Goal: Transaction & Acquisition: Purchase product/service

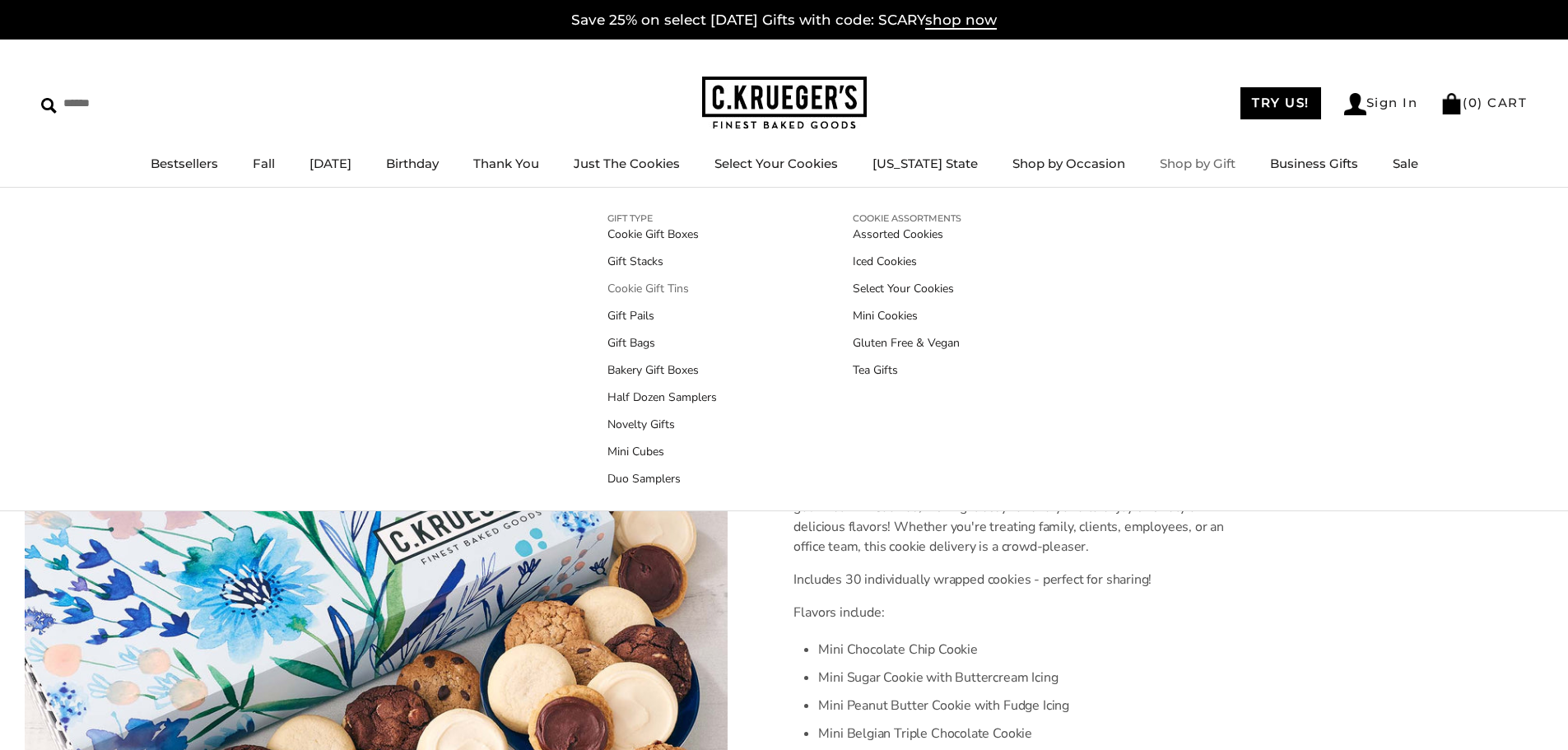
click at [650, 289] on link "Cookie Gift Tins" at bounding box center [662, 289] width 109 height 18
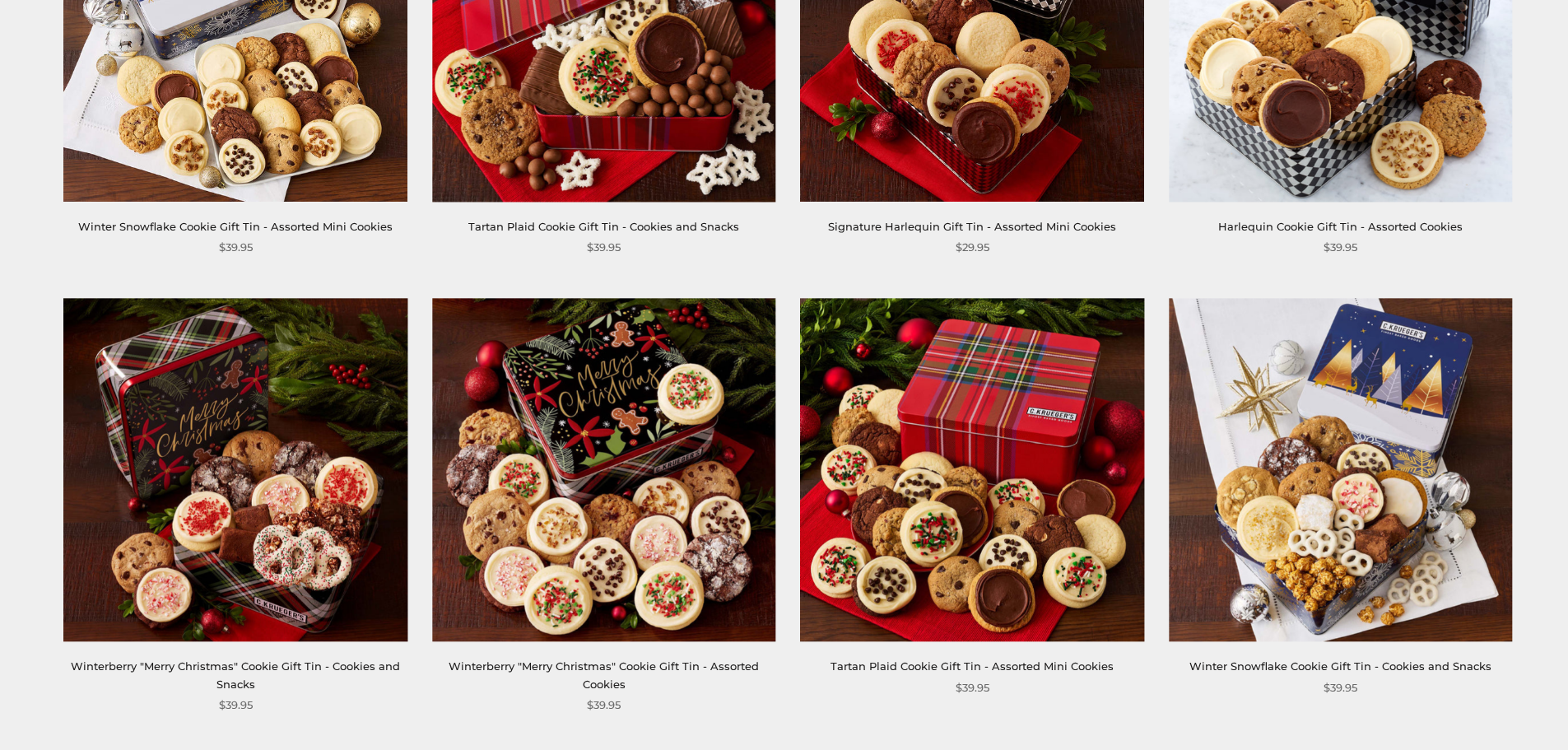
scroll to position [2305, 0]
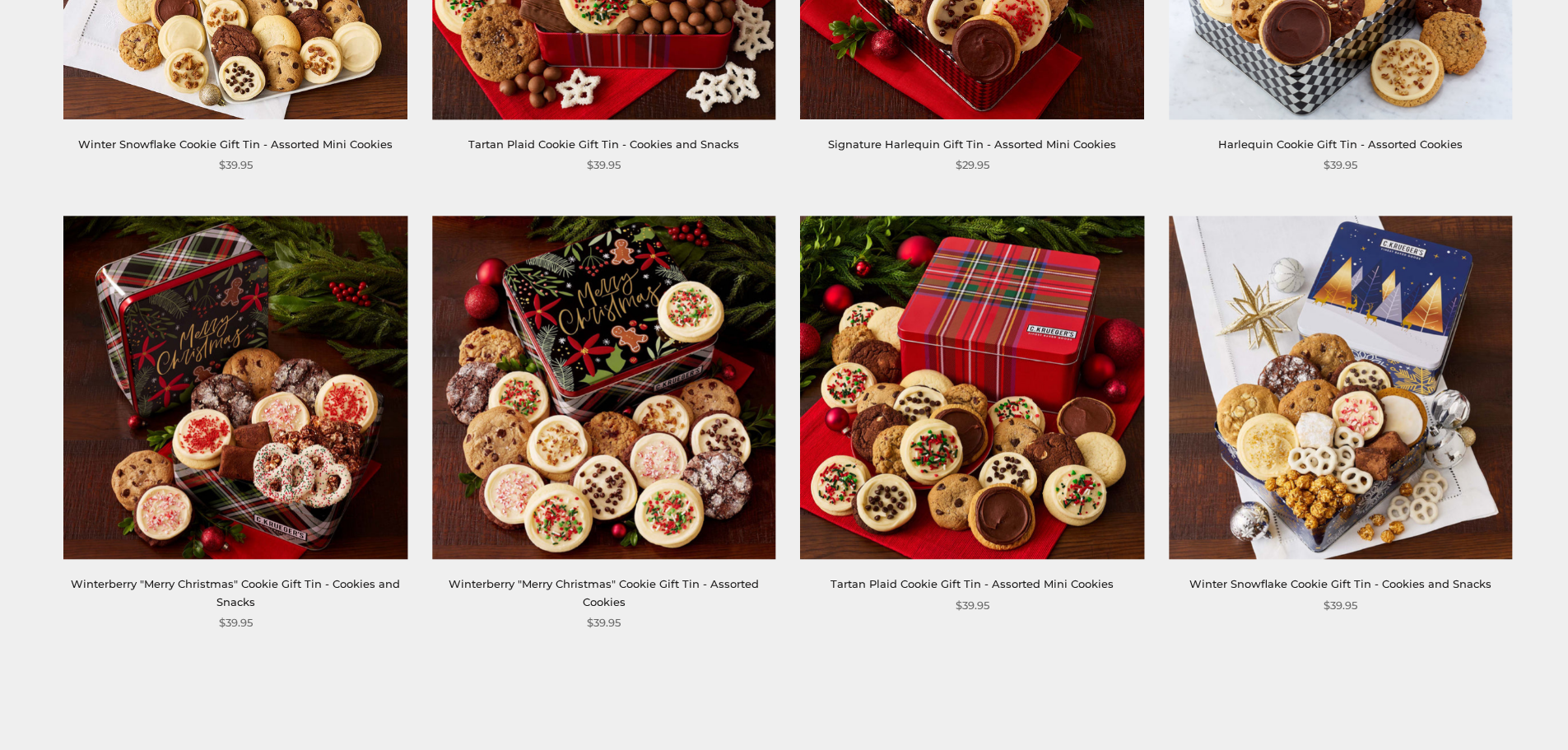
click at [793, 739] on link "2" at bounding box center [783, 758] width 52 height 37
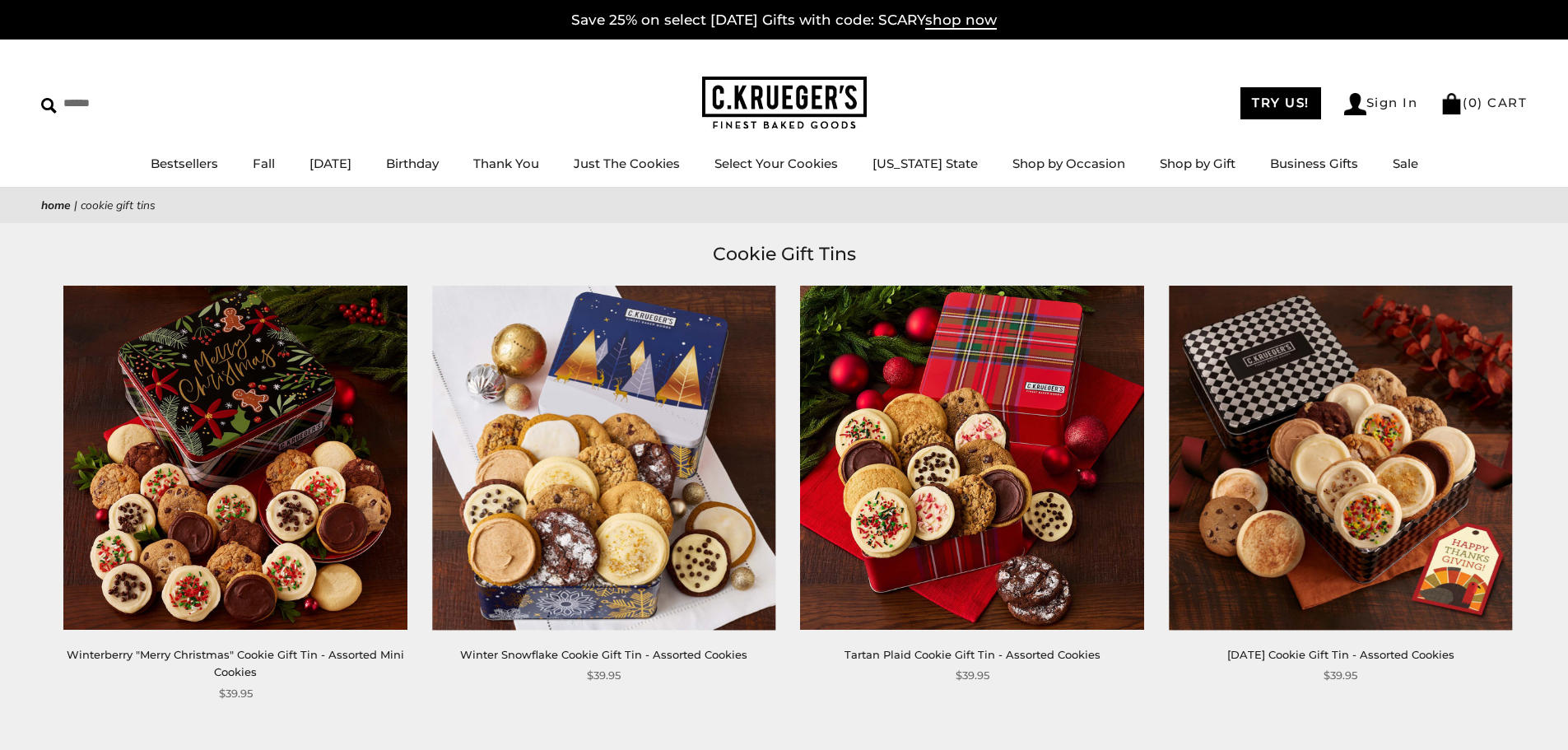
click at [586, 530] on img at bounding box center [604, 457] width 343 height 343
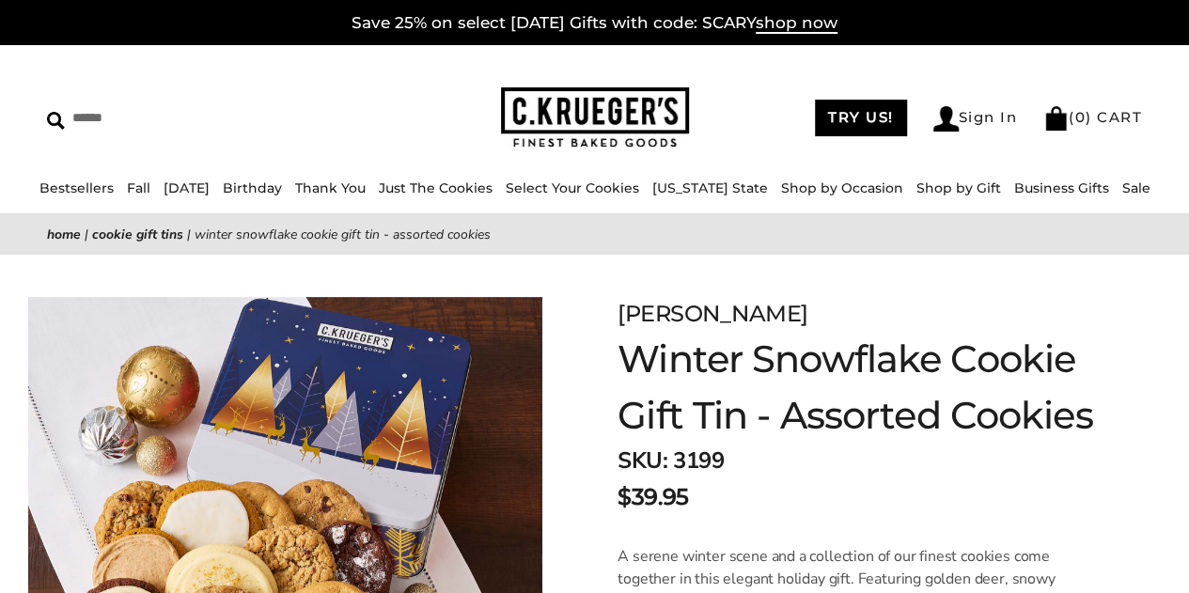
click at [623, 96] on img at bounding box center [595, 117] width 188 height 61
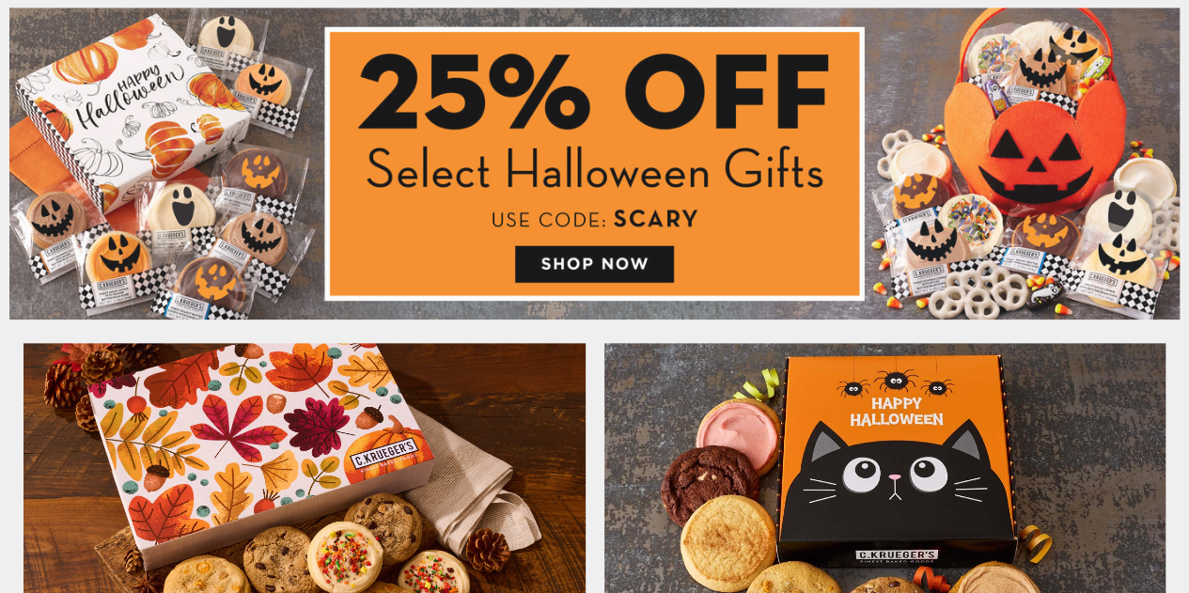
scroll to position [1020, 0]
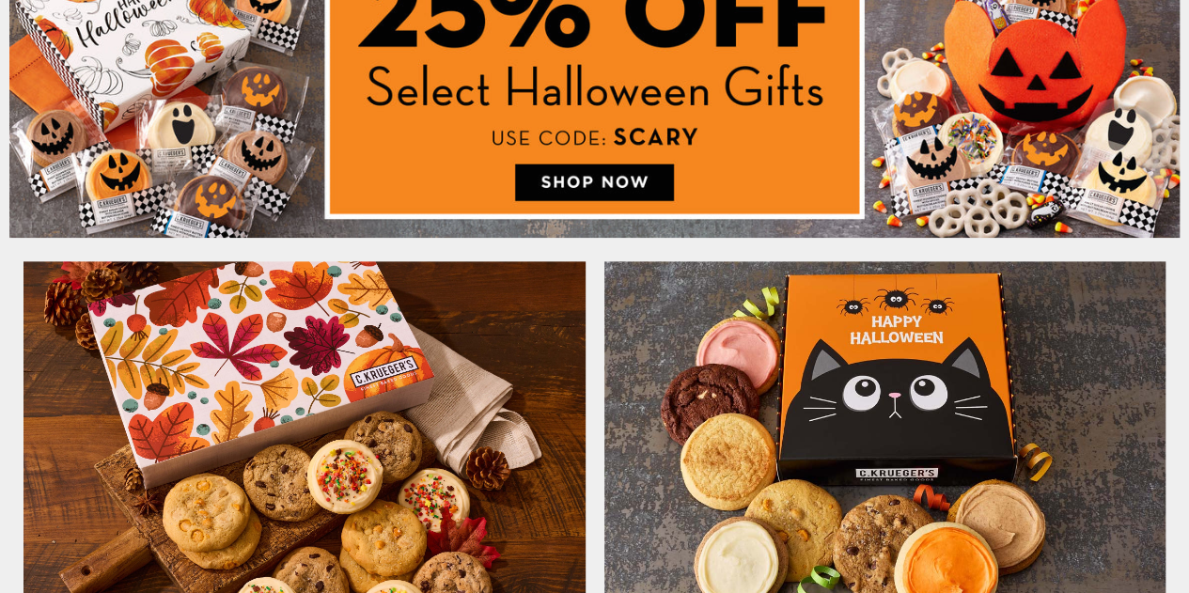
drag, startPoint x: 1201, startPoint y: 35, endPoint x: 1182, endPoint y: 106, distance: 73.9
click at [897, 126] on img at bounding box center [594, 82] width 1170 height 312
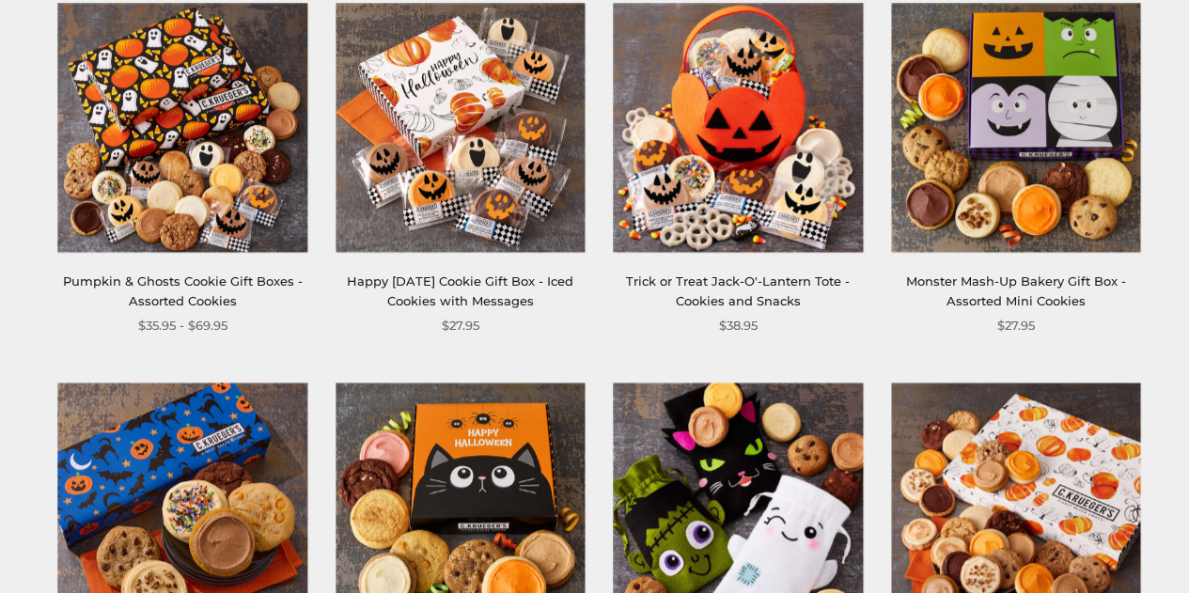
scroll to position [709, 0]
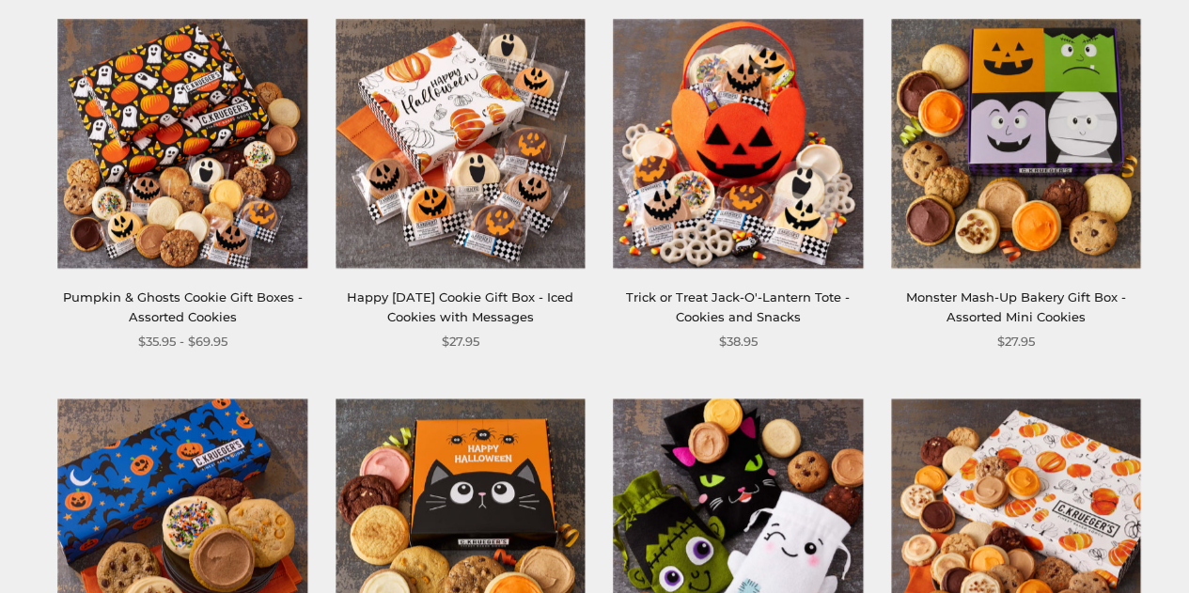
click at [1064, 108] on img at bounding box center [1015, 143] width 249 height 249
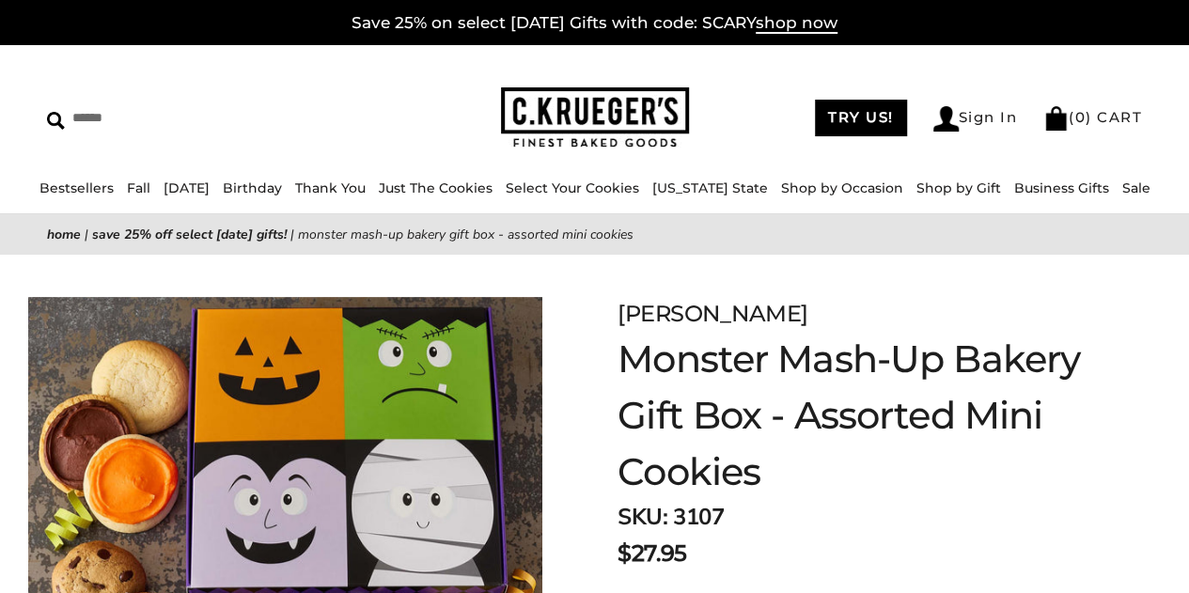
click at [593, 108] on img at bounding box center [595, 117] width 188 height 61
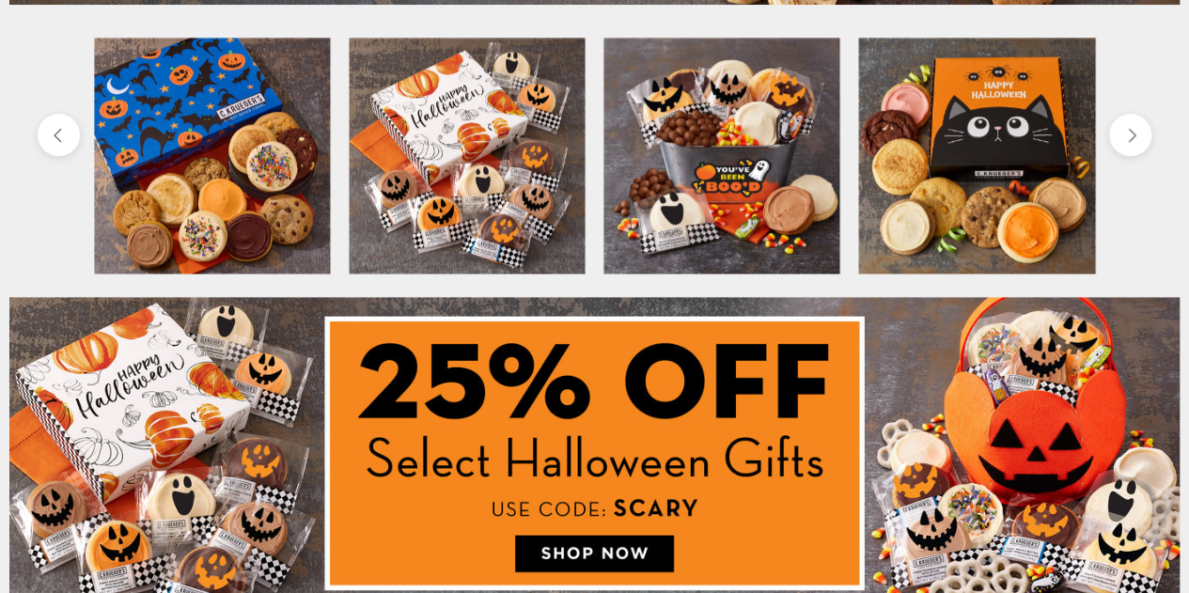
scroll to position [630, 0]
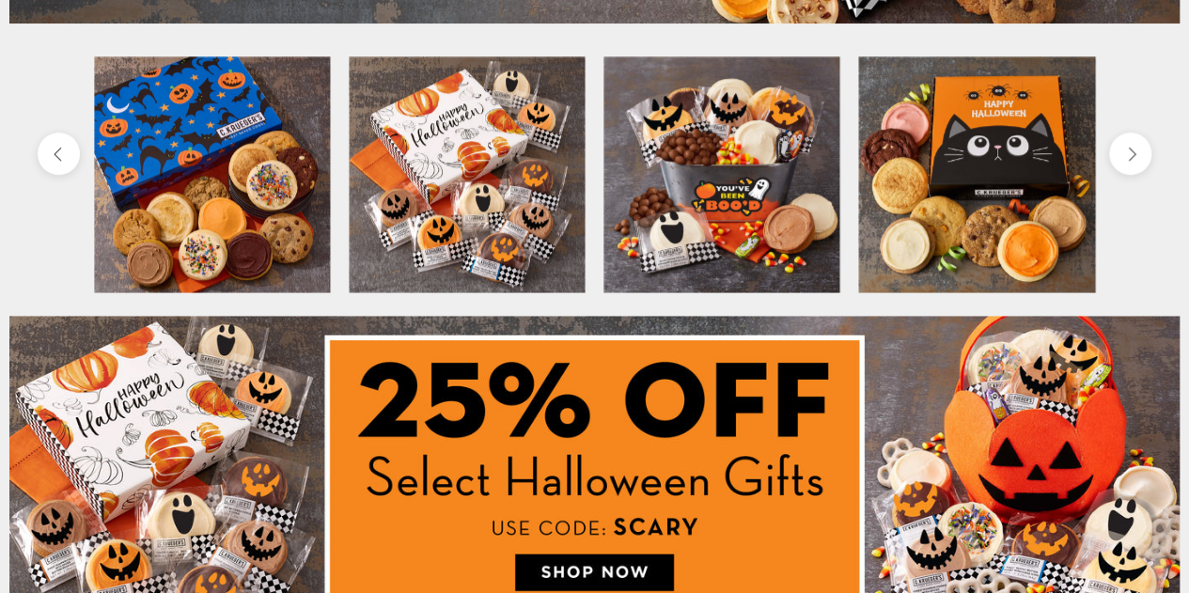
click at [1138, 158] on button "next" at bounding box center [1130, 154] width 42 height 42
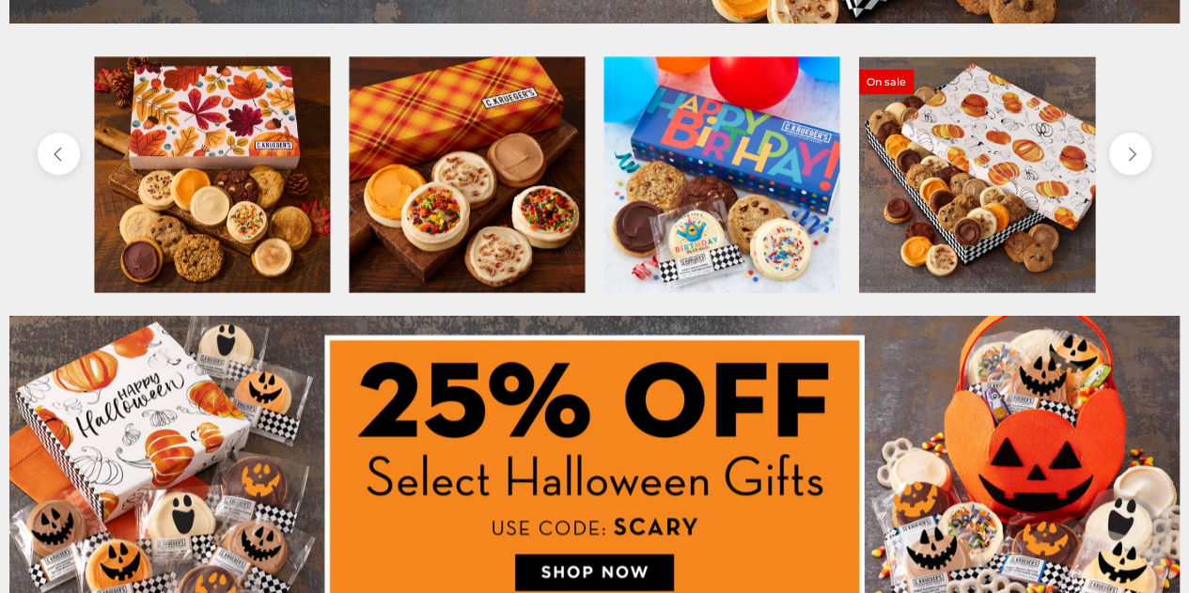
click at [1138, 158] on icon "next" at bounding box center [1129, 153] width 17 height 17
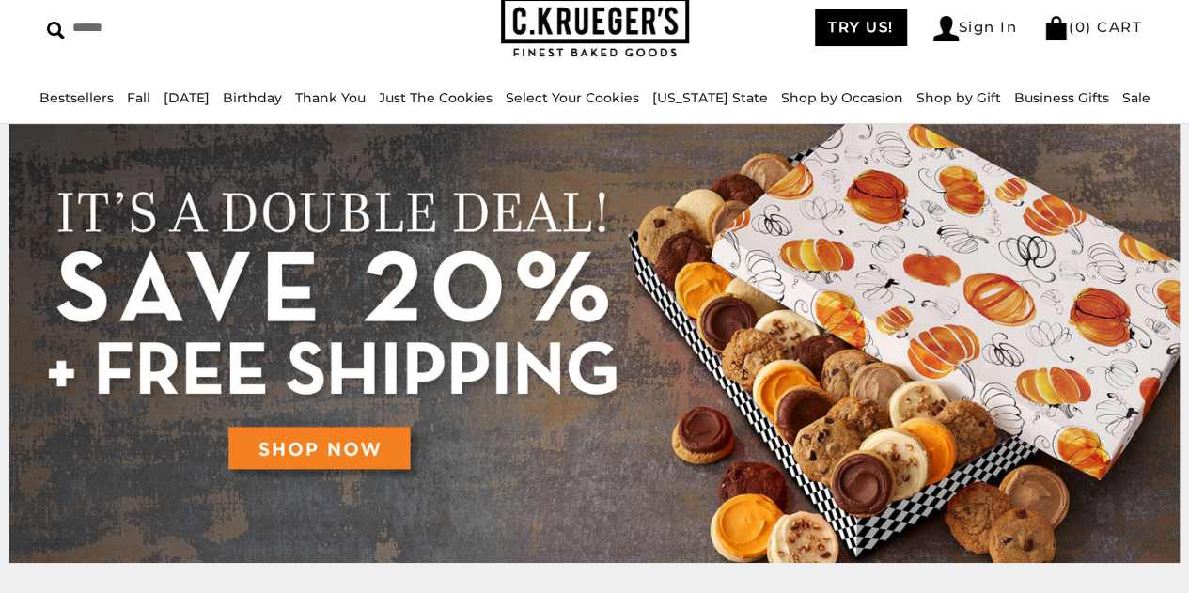
scroll to position [0, 0]
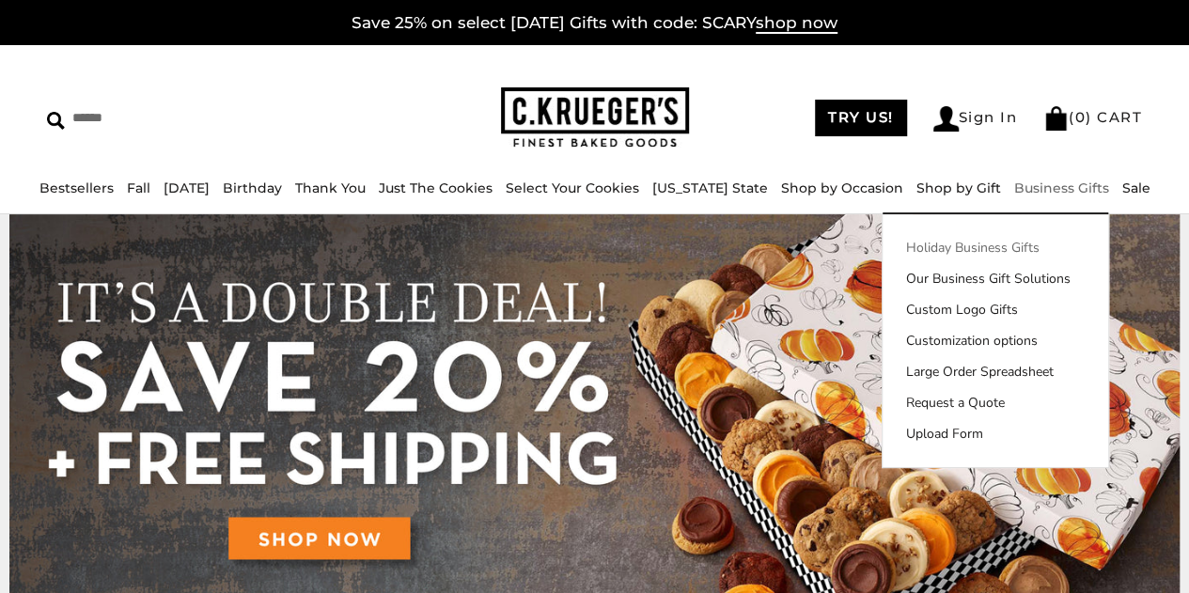
click at [955, 247] on link "Holiday Business Gifts" at bounding box center [995, 248] width 226 height 20
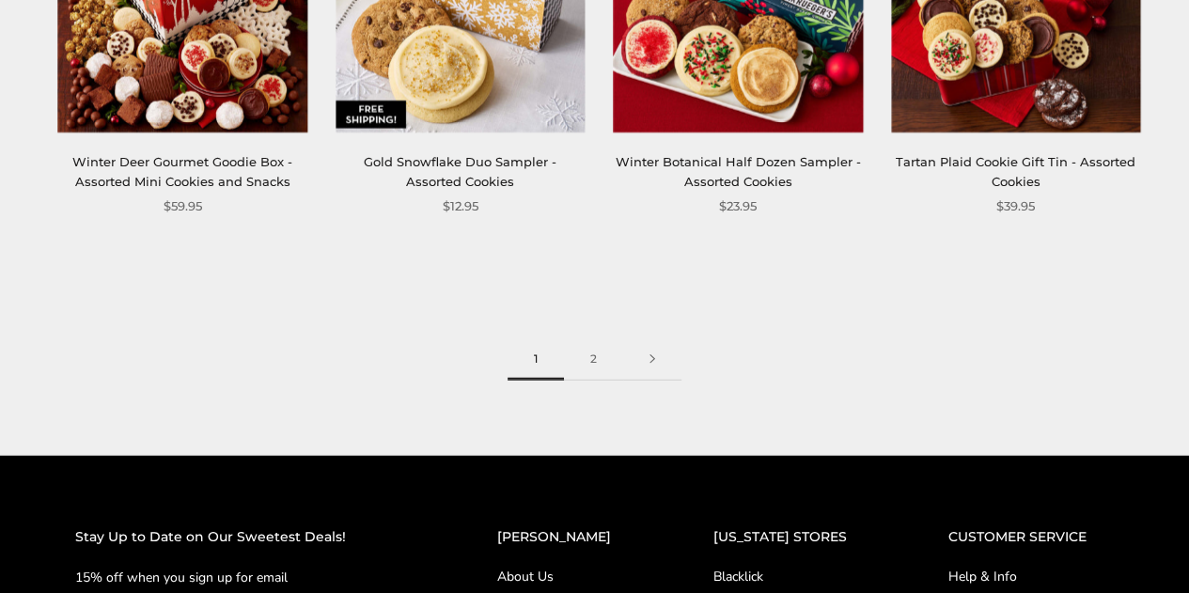
scroll to position [2344, 0]
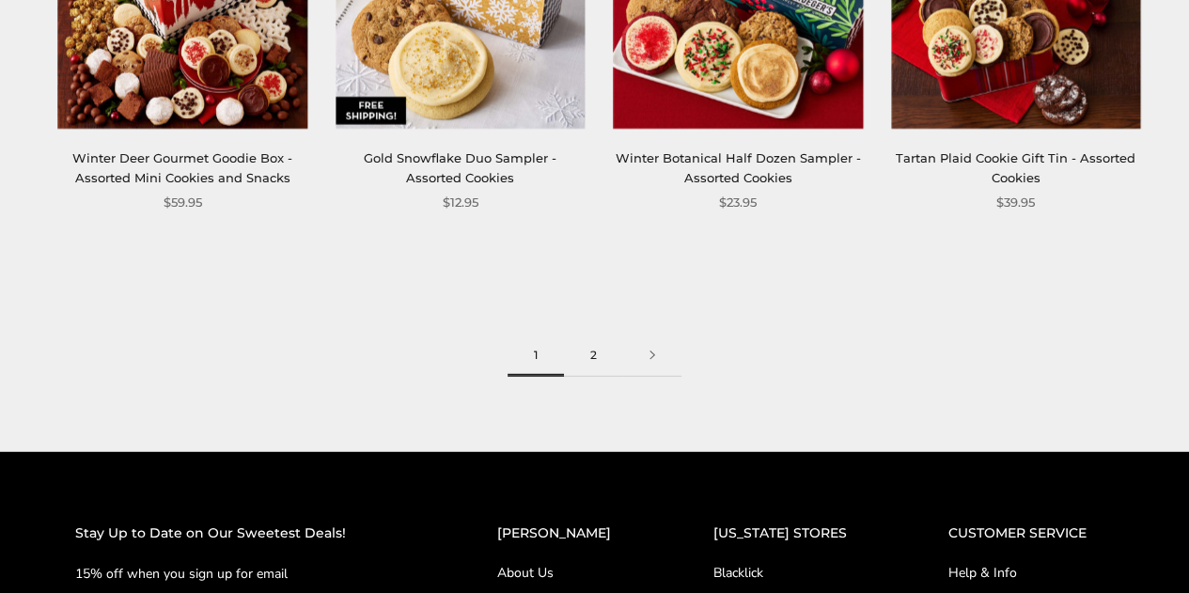
click at [600, 351] on link "2" at bounding box center [593, 356] width 59 height 42
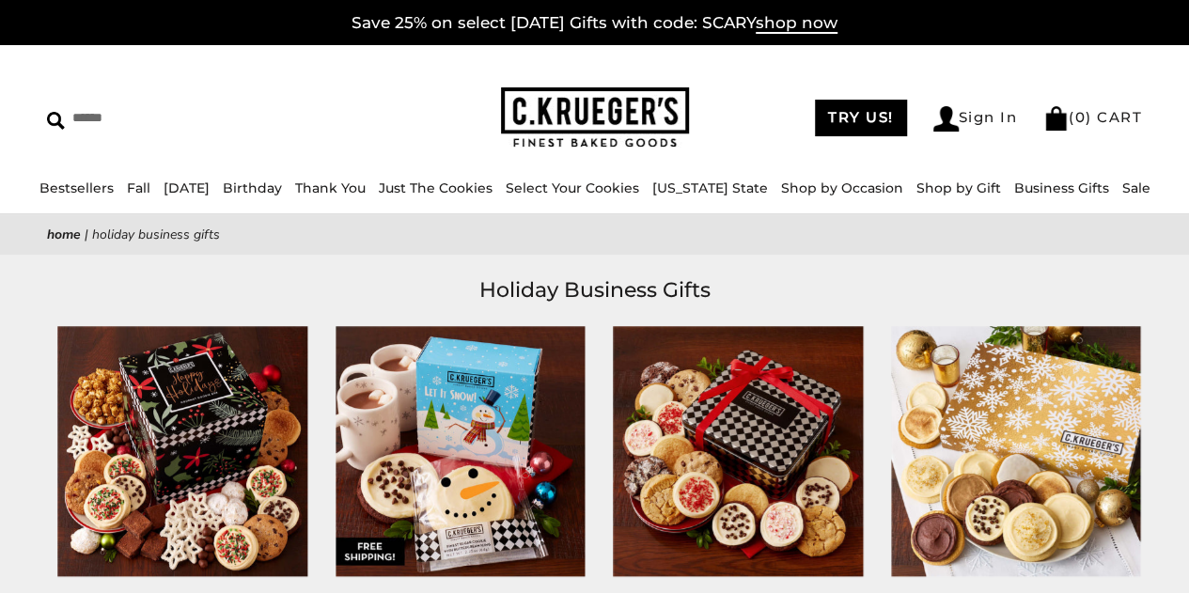
click at [547, 122] on img at bounding box center [595, 117] width 188 height 61
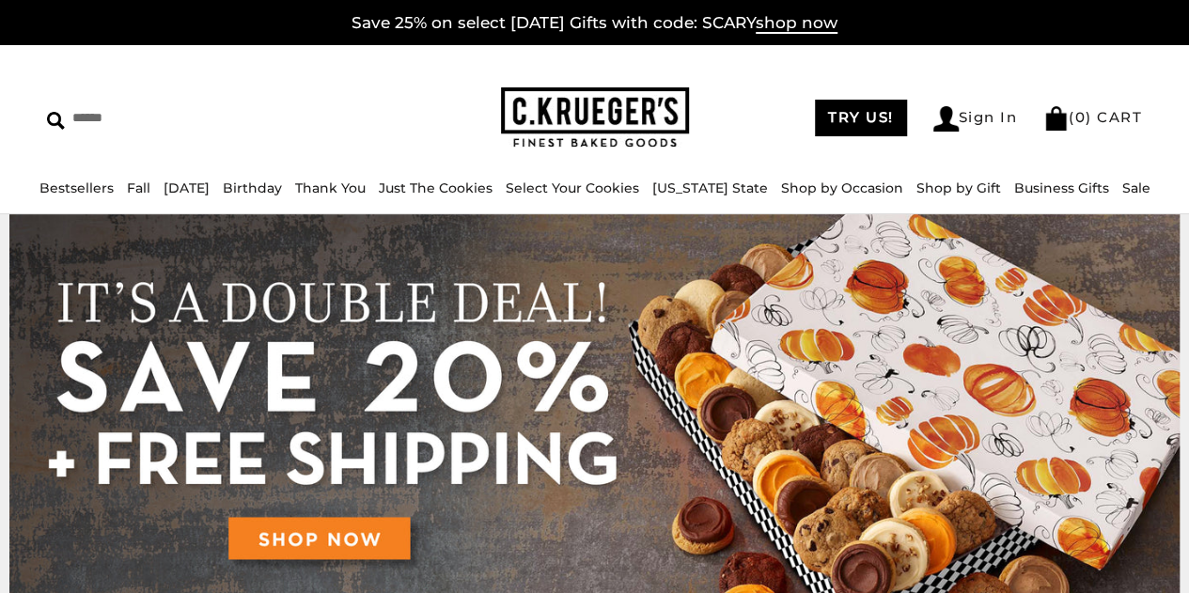
click at [547, 122] on img at bounding box center [595, 117] width 188 height 61
